Goal: Obtain resource: Obtain resource

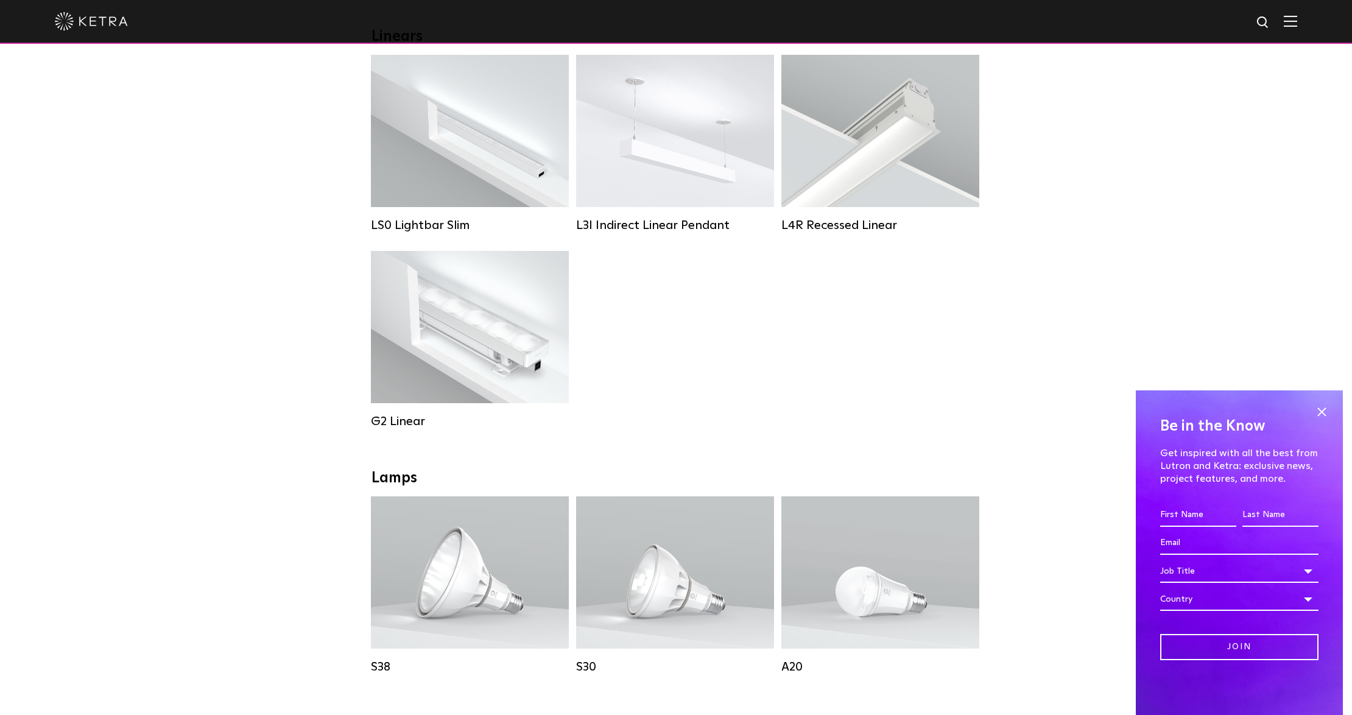
scroll to position [406, 0]
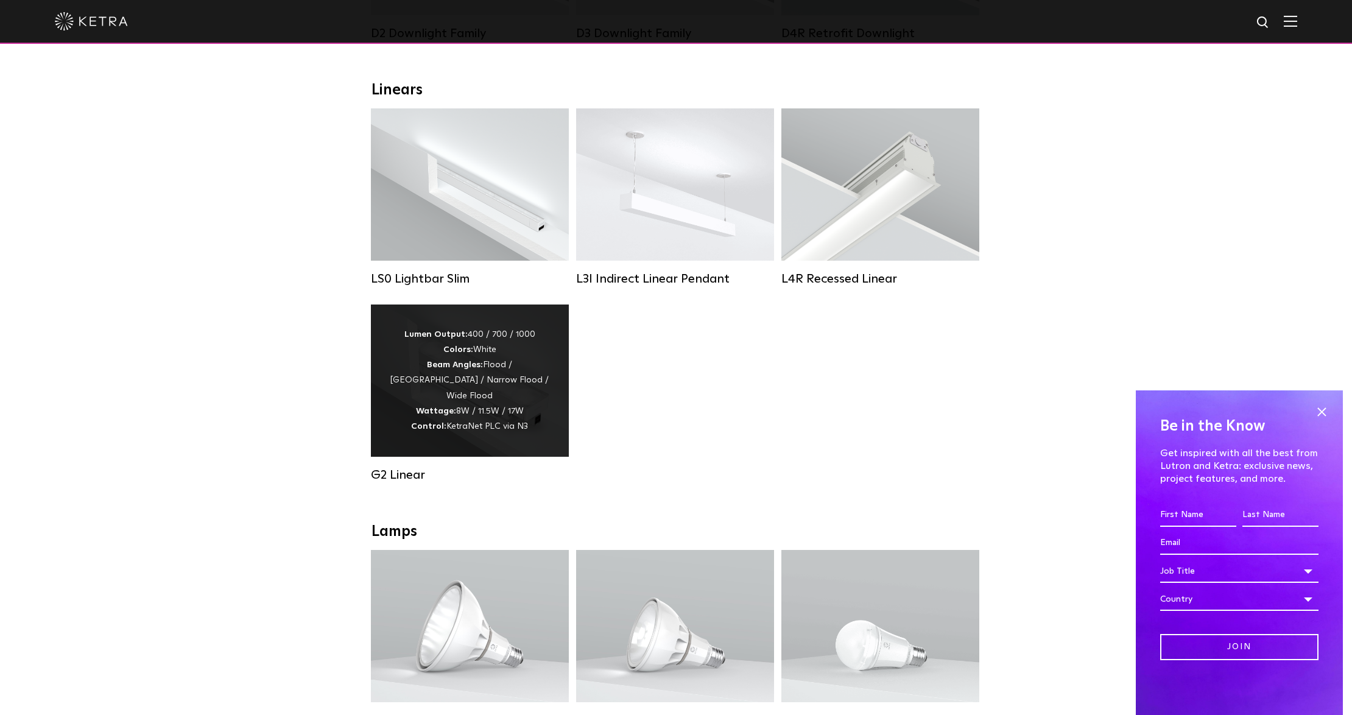
click at [466, 380] on div "Lumen Output: 400 / 700 / 1000 Colors: White Beam Angles: Flood / Graze / Narro…" at bounding box center [469, 380] width 161 height 107
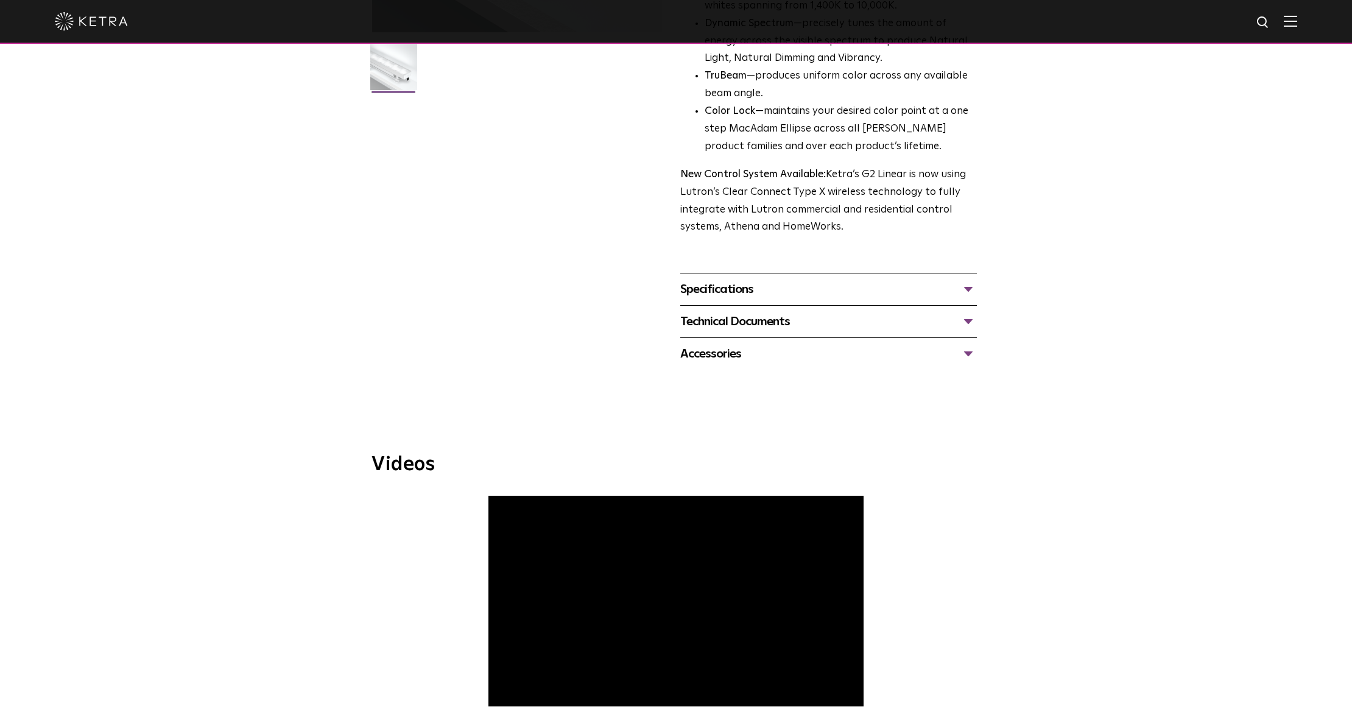
scroll to position [406, 0]
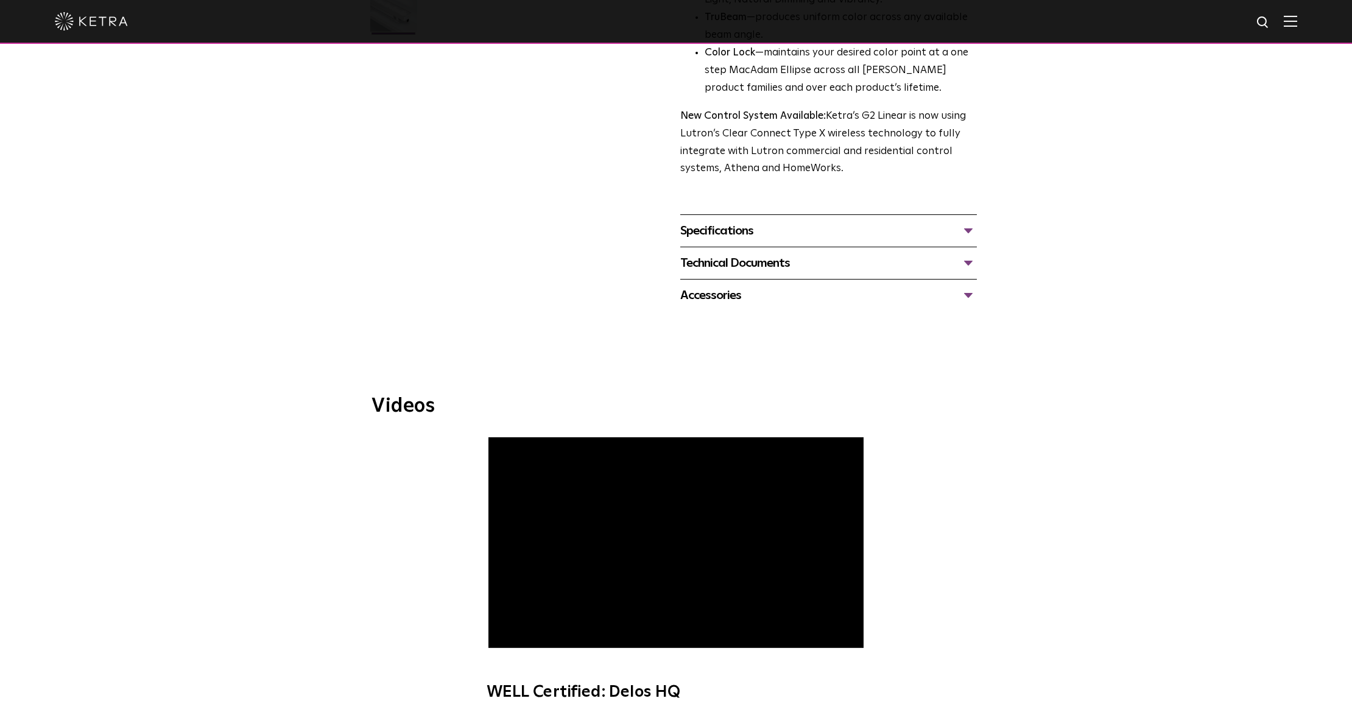
click at [966, 227] on div "Specifications" at bounding box center [828, 230] width 297 height 19
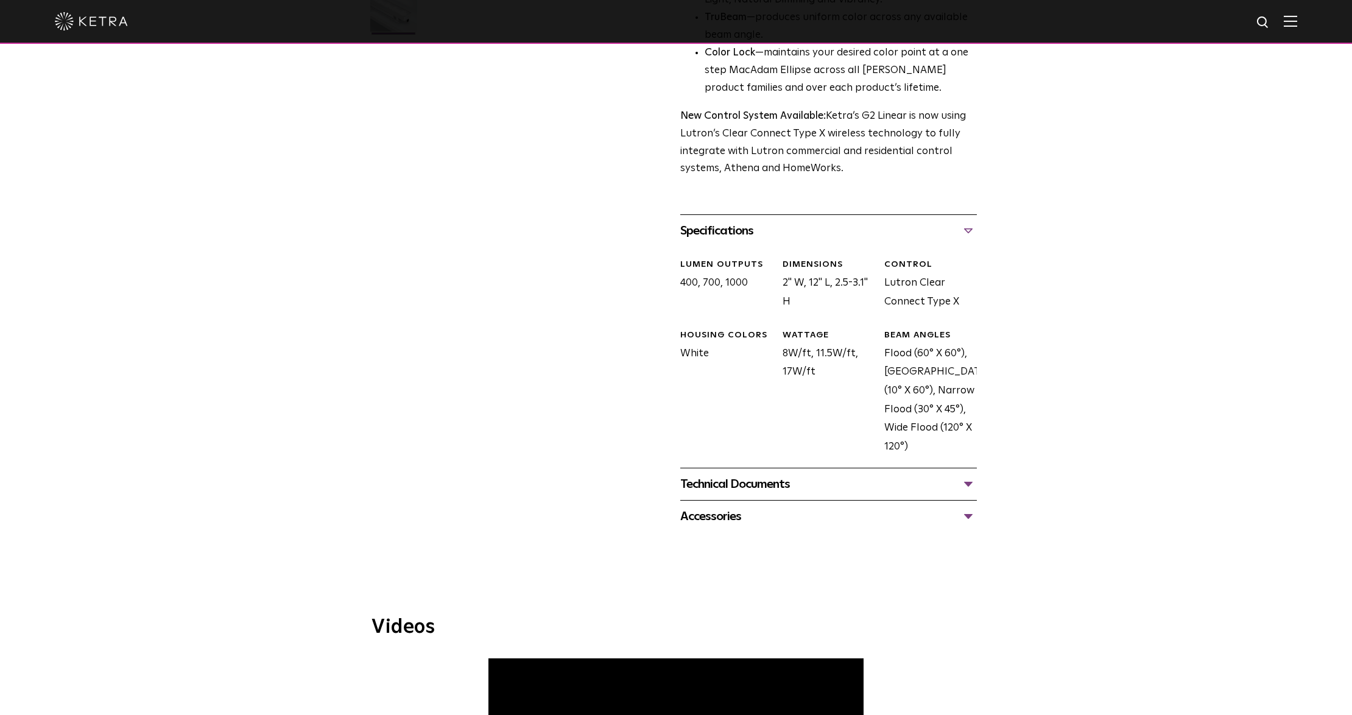
click at [963, 486] on div "Technical Documents" at bounding box center [828, 483] width 297 height 19
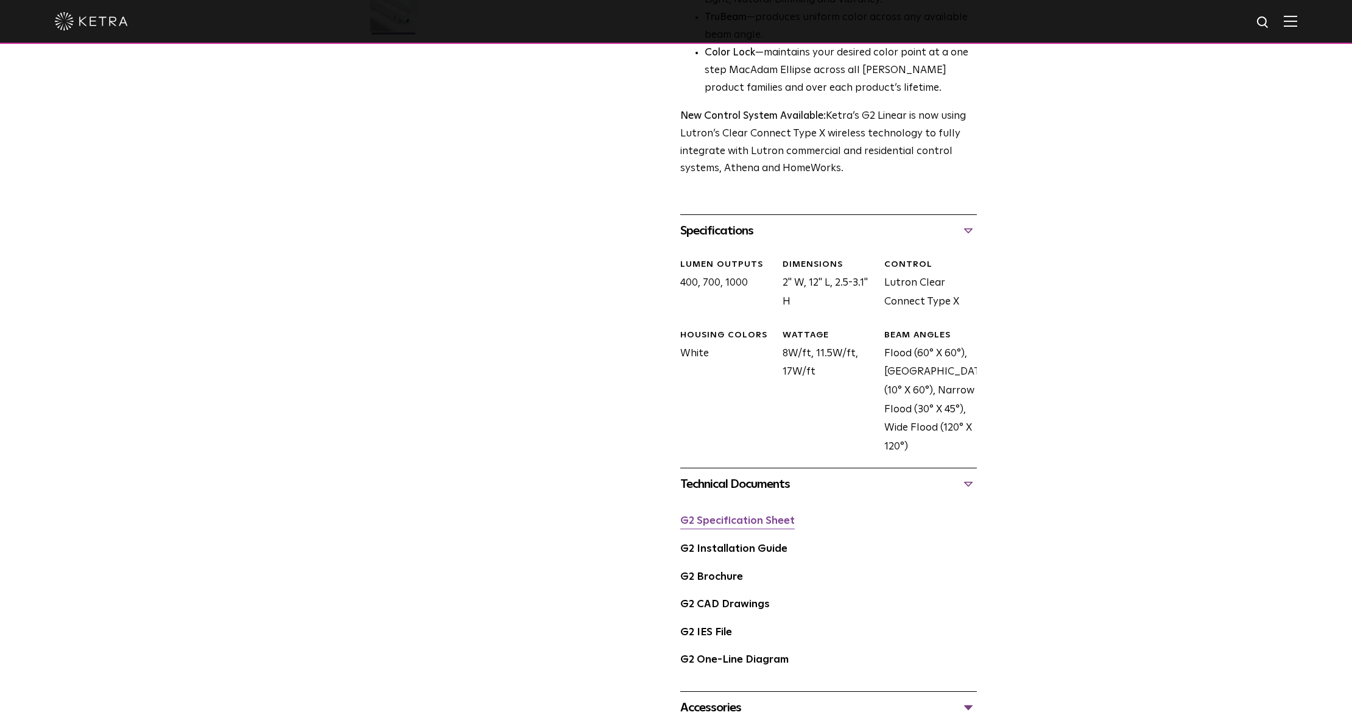
click at [755, 521] on link "G2 Specification Sheet" at bounding box center [737, 521] width 114 height 10
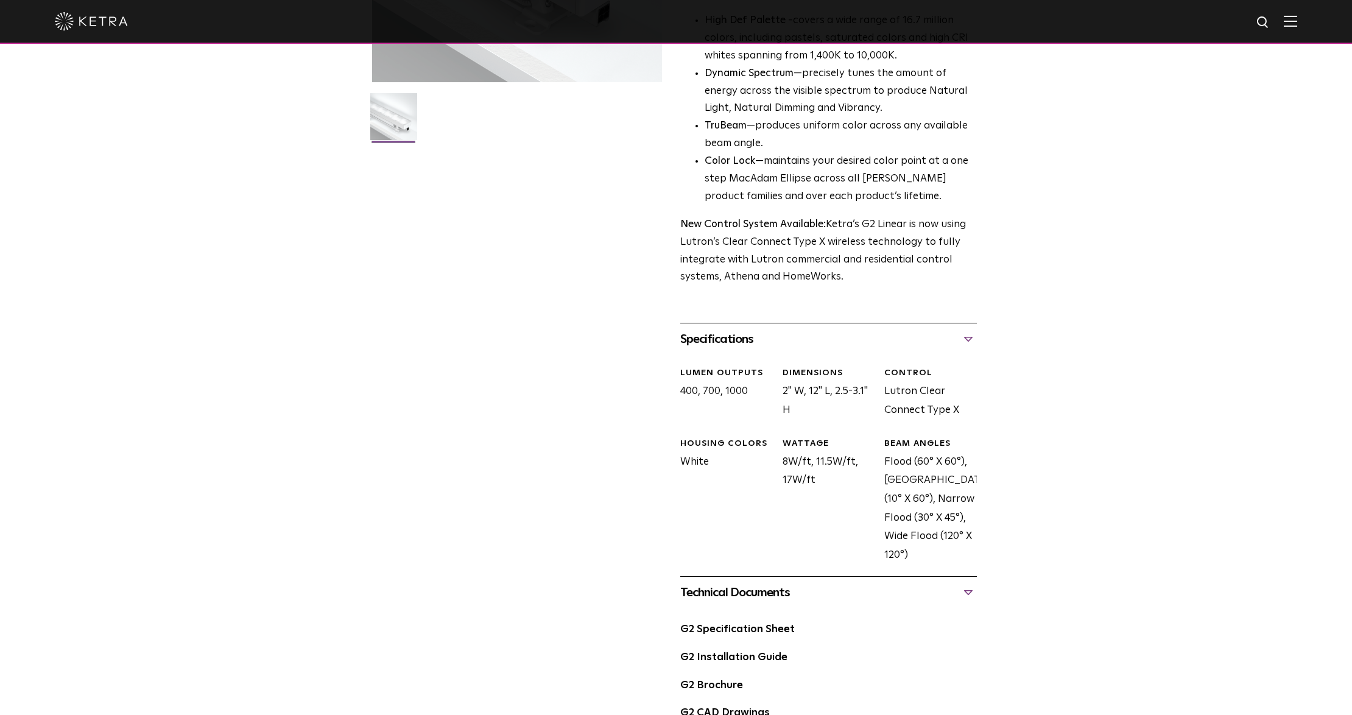
scroll to position [0, 0]
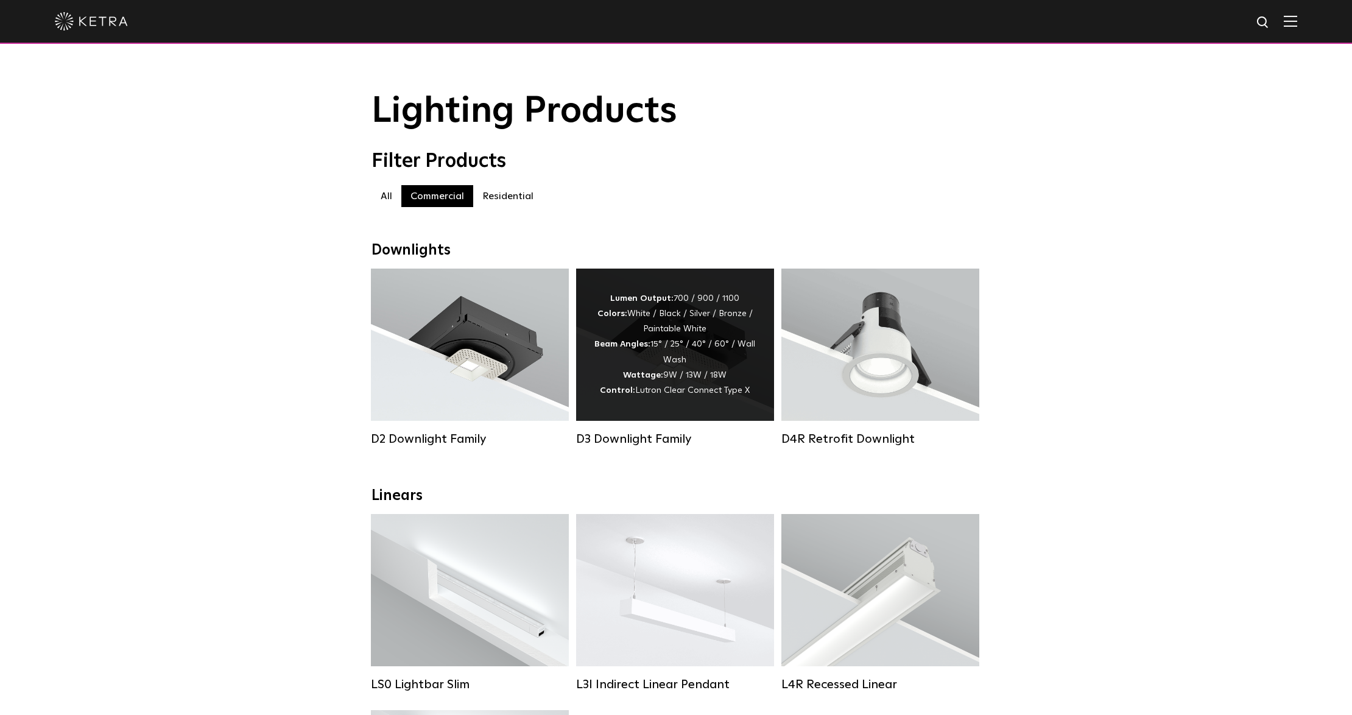
click at [664, 387] on div "Lumen Output: 700 / 900 / 1100 Colors: White / Black / Silver / Bronze / Painta…" at bounding box center [674, 344] width 161 height 107
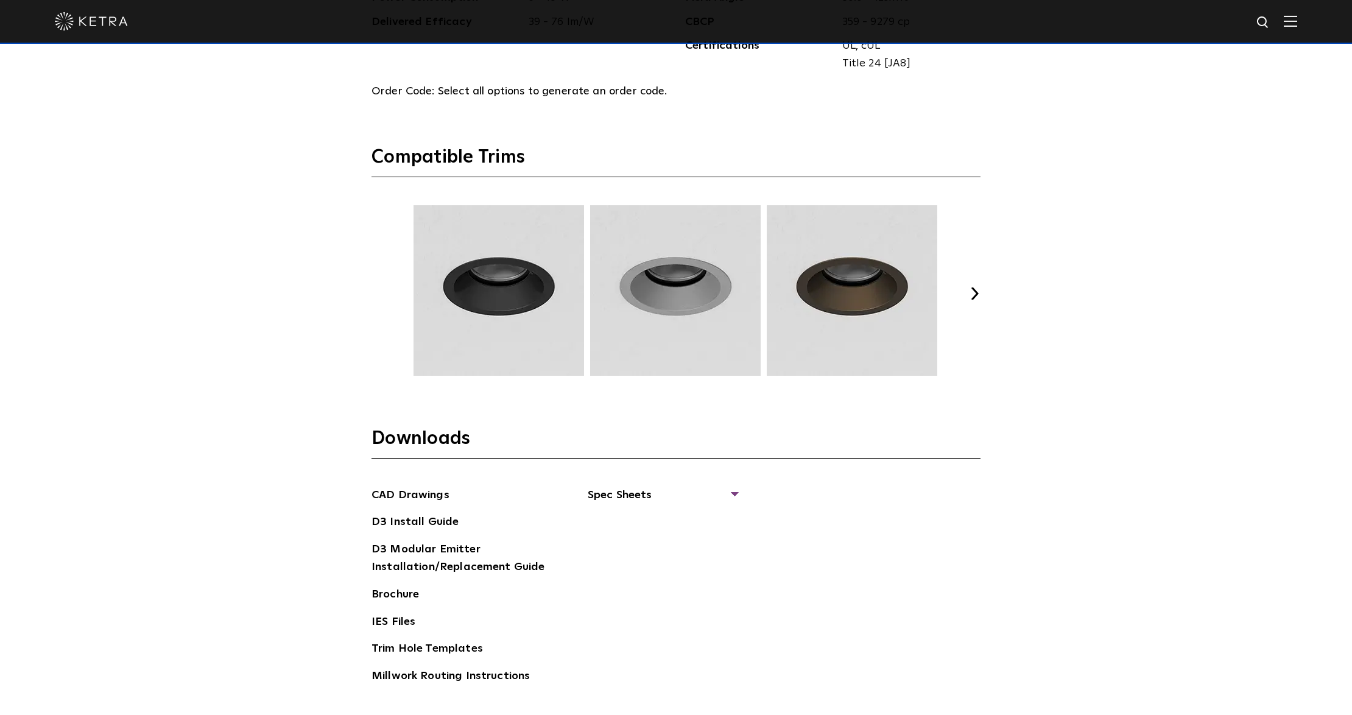
scroll to position [1786, 0]
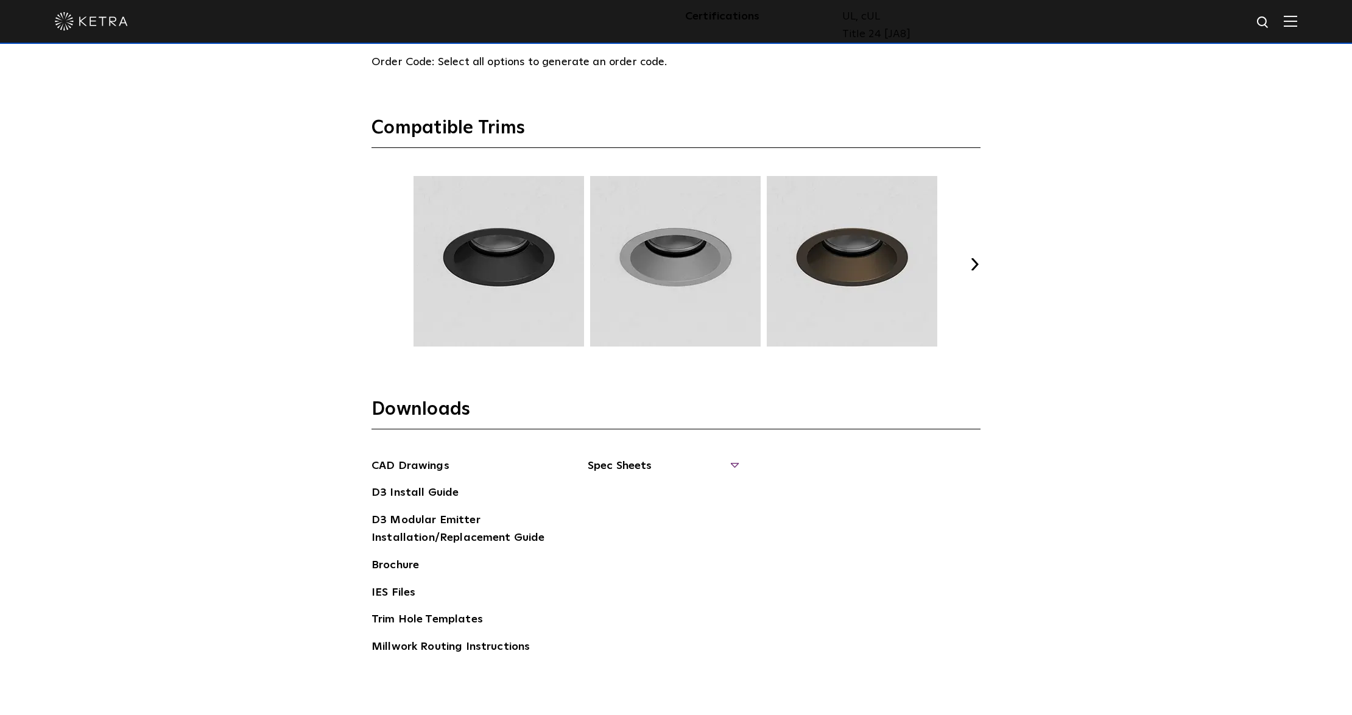
click at [641, 459] on span "Spec Sheets" at bounding box center [662, 470] width 149 height 27
click at [974, 258] on button "Next" at bounding box center [974, 264] width 12 height 12
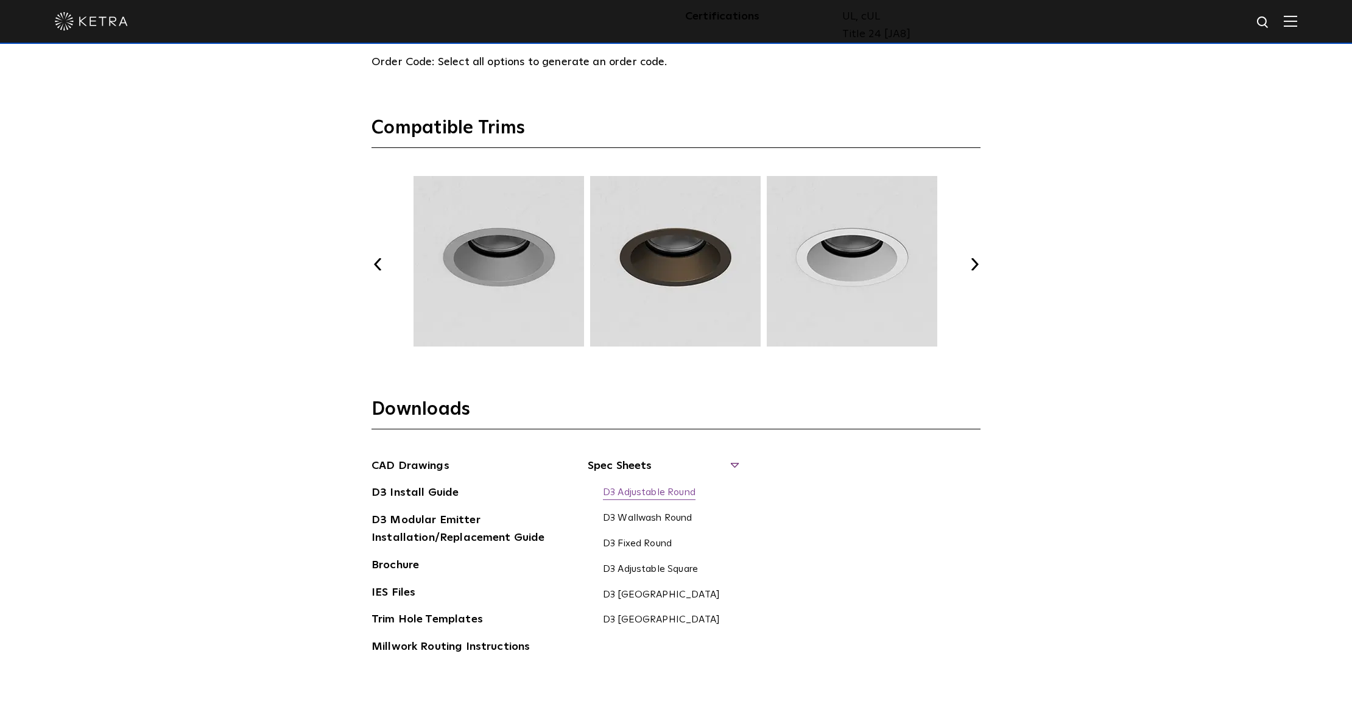
click at [649, 488] on link "D3 Adjustable Round" at bounding box center [649, 493] width 93 height 13
